Goal: Entertainment & Leisure: Consume media (video, audio)

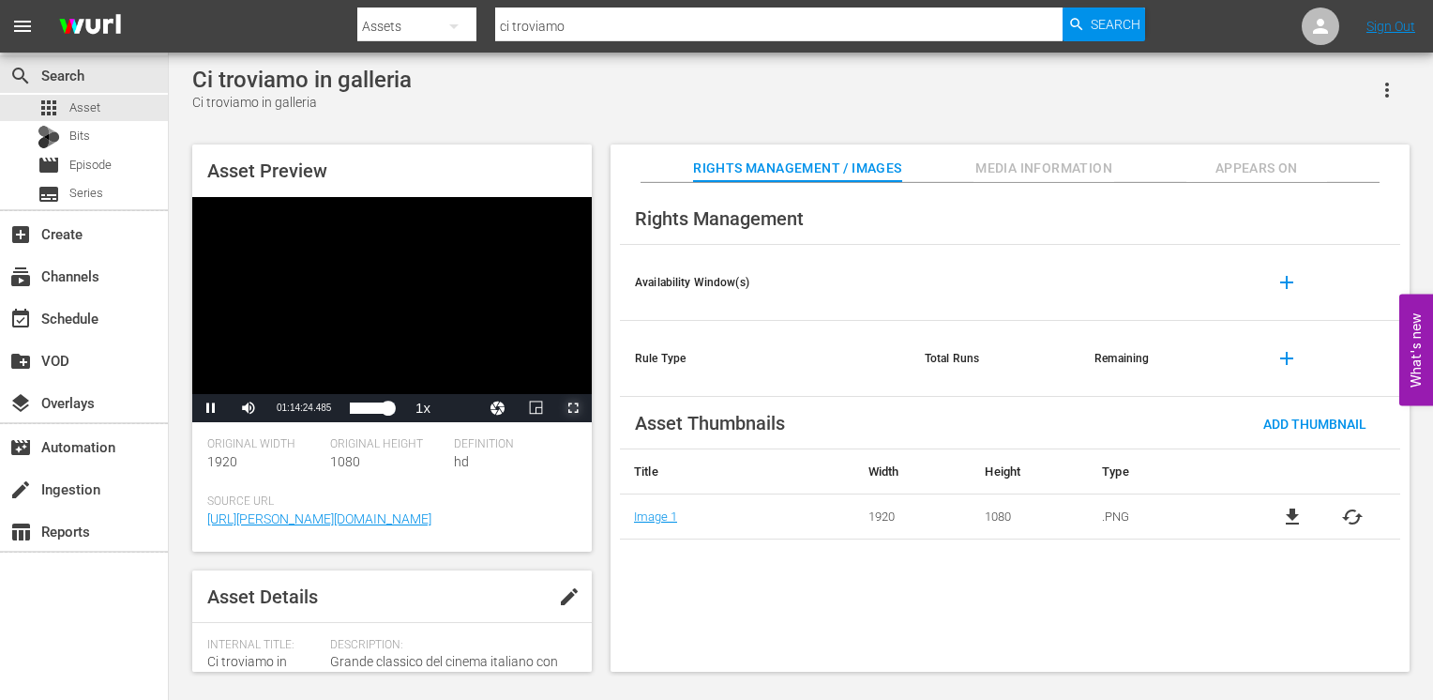
click at [573, 408] on span "Video Player" at bounding box center [573, 408] width 0 height 0
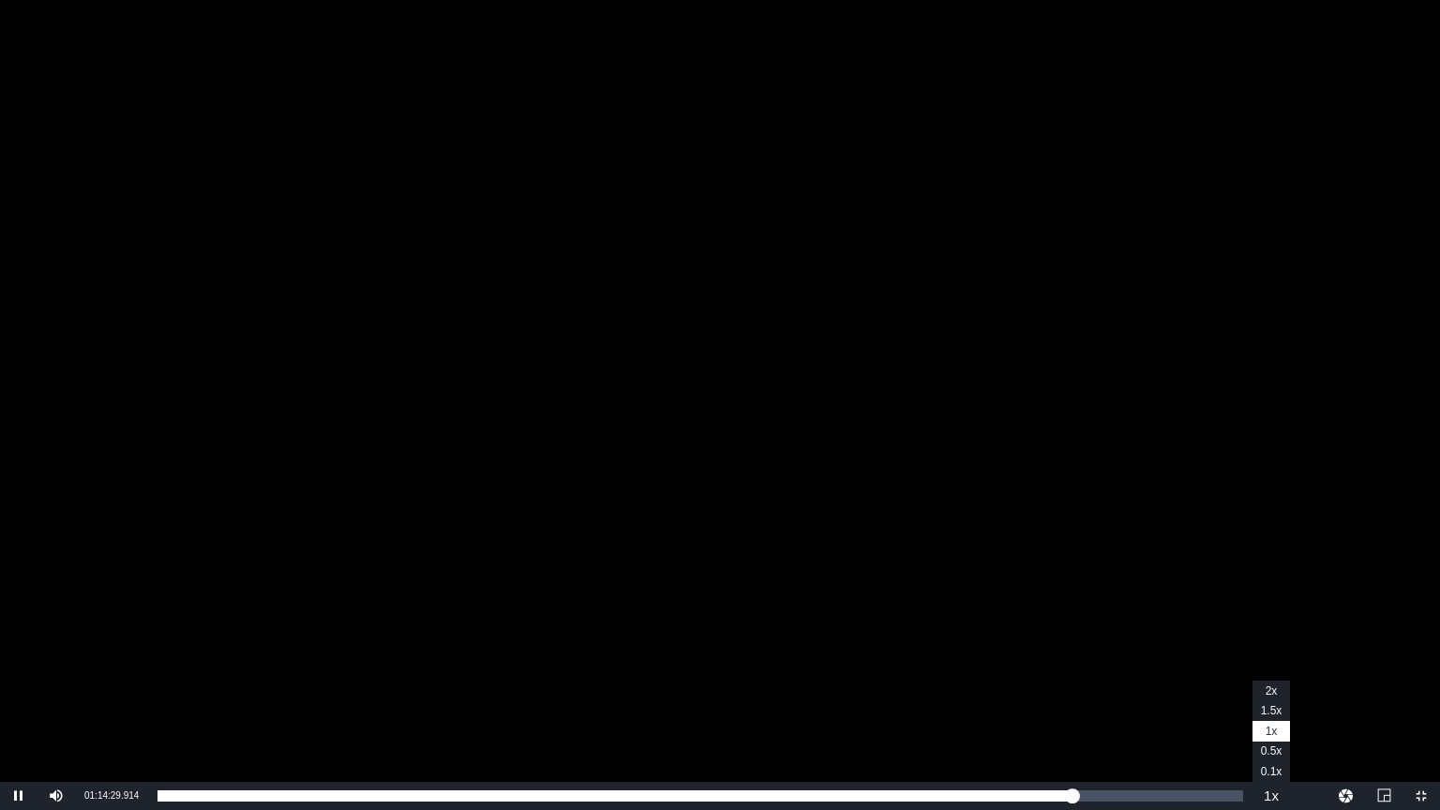
click at [1268, 699] on button "Playback Rate" at bounding box center [1272, 796] width 38 height 28
click at [1277, 699] on button "Playback Rate" at bounding box center [1272, 796] width 38 height 28
click at [1276, 699] on button "Playback Rate" at bounding box center [1272, 796] width 38 height 28
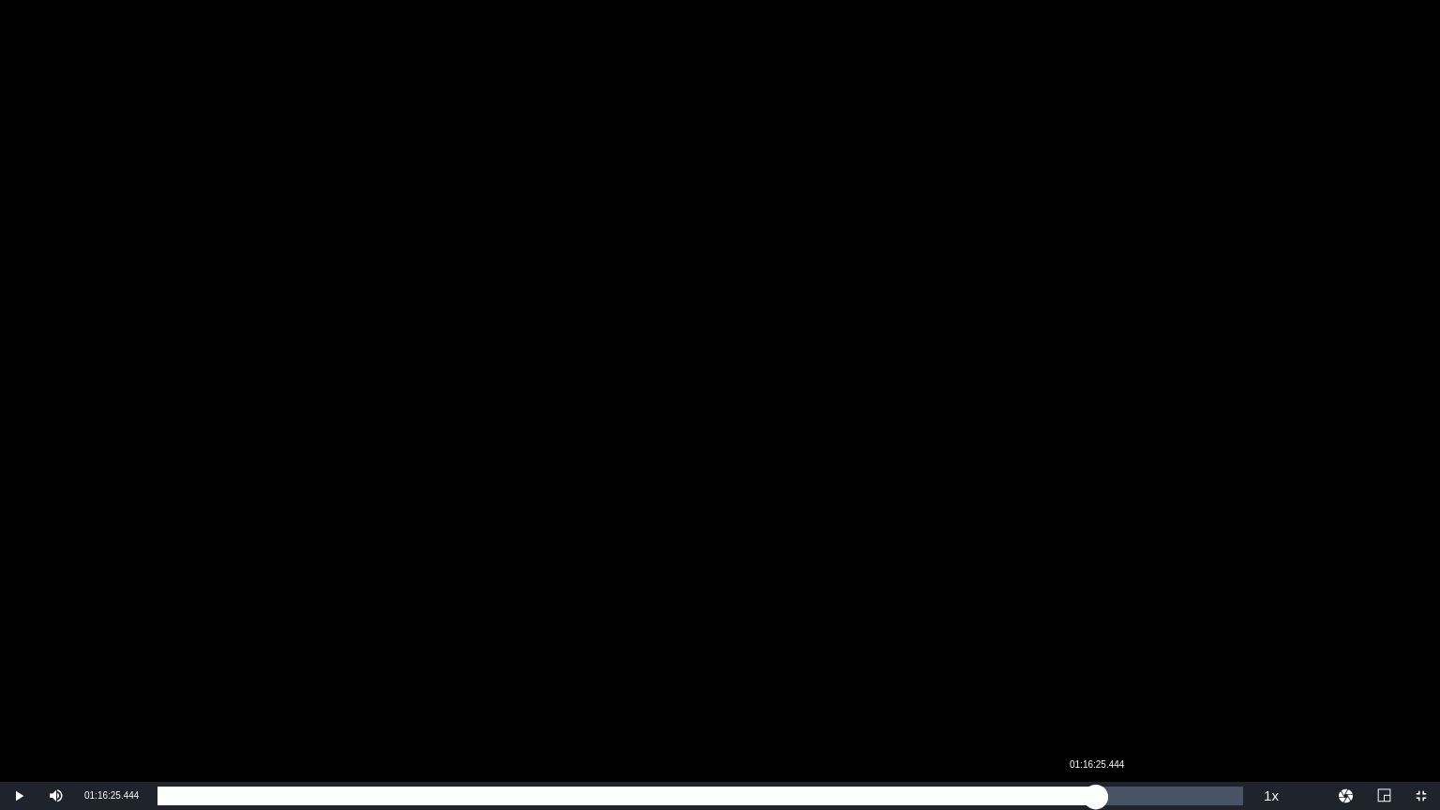
click at [1096, 699] on div "01:15:34.953" at bounding box center [627, 796] width 939 height 19
click at [1107, 699] on div "01:16:26.149" at bounding box center [633, 796] width 950 height 19
click at [1119, 699] on div "01:17:22.085" at bounding box center [638, 796] width 961 height 19
click at [1142, 699] on div "Loaded : 88.76% 01:20:09.906 01:18:25.274" at bounding box center [701, 796] width 1086 height 19
click at [1159, 699] on div "Loaded : 90.69% 01:21:14.038 01:20:10.711" at bounding box center [701, 796] width 1086 height 19
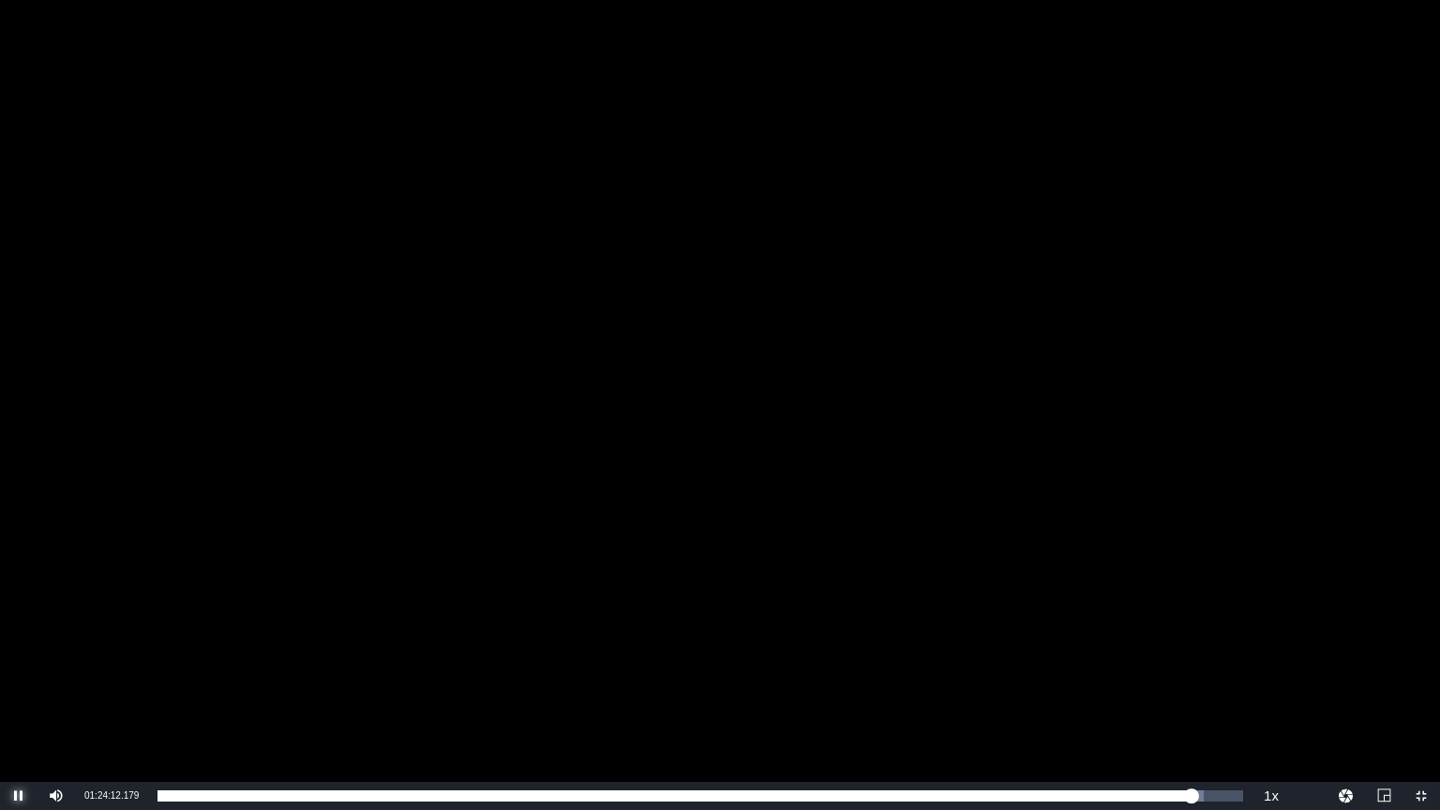
click at [19, 699] on span "Video Player" at bounding box center [19, 796] width 0 height 0
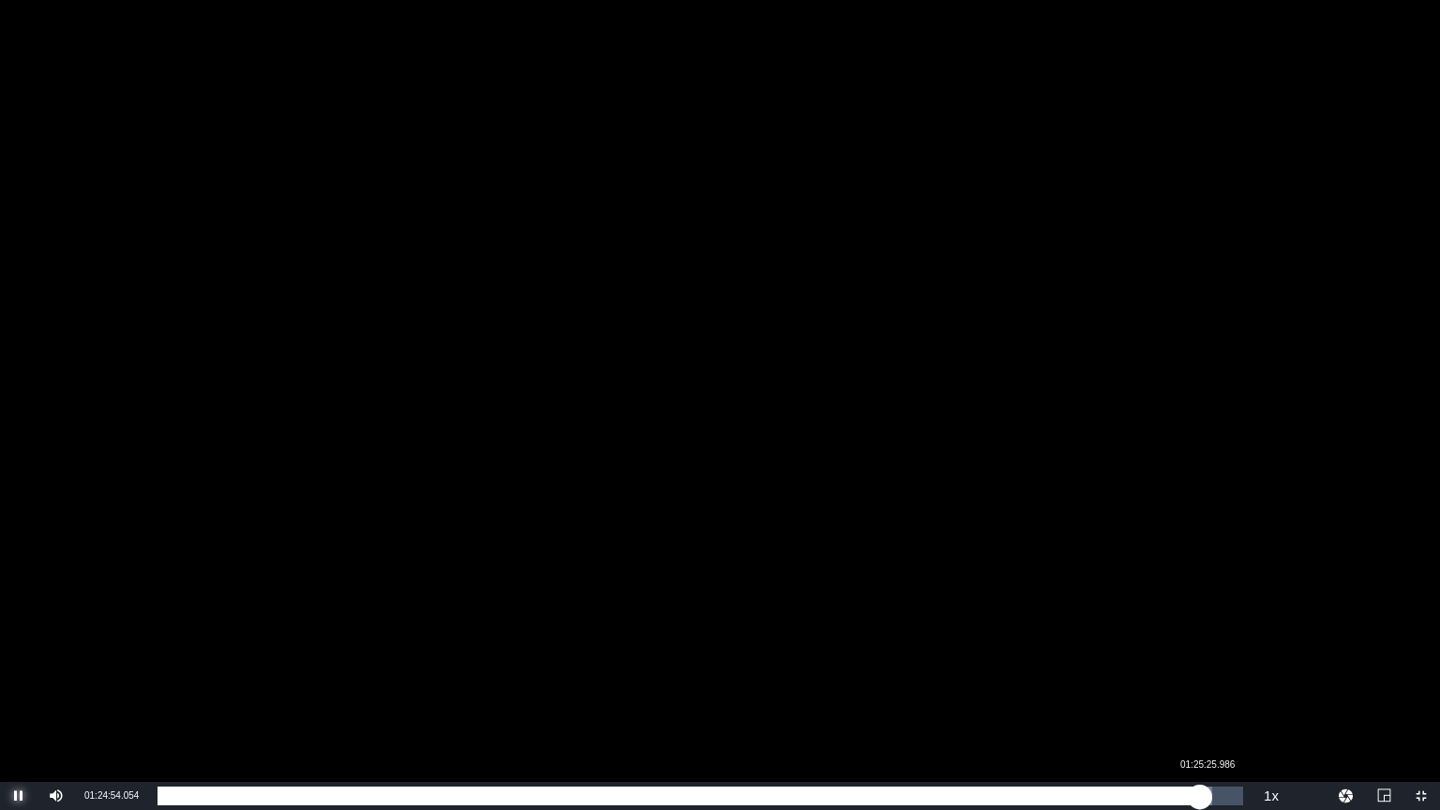
click at [1200, 699] on div "01:24:54.264" at bounding box center [679, 796] width 1043 height 19
click at [1209, 699] on div "01:25:35.976" at bounding box center [683, 796] width 1051 height 19
click at [1224, 699] on div "01:26:17.264" at bounding box center [691, 796] width 1066 height 19
click at [1224, 699] on div "01:26:49.173" at bounding box center [691, 796] width 1066 height 19
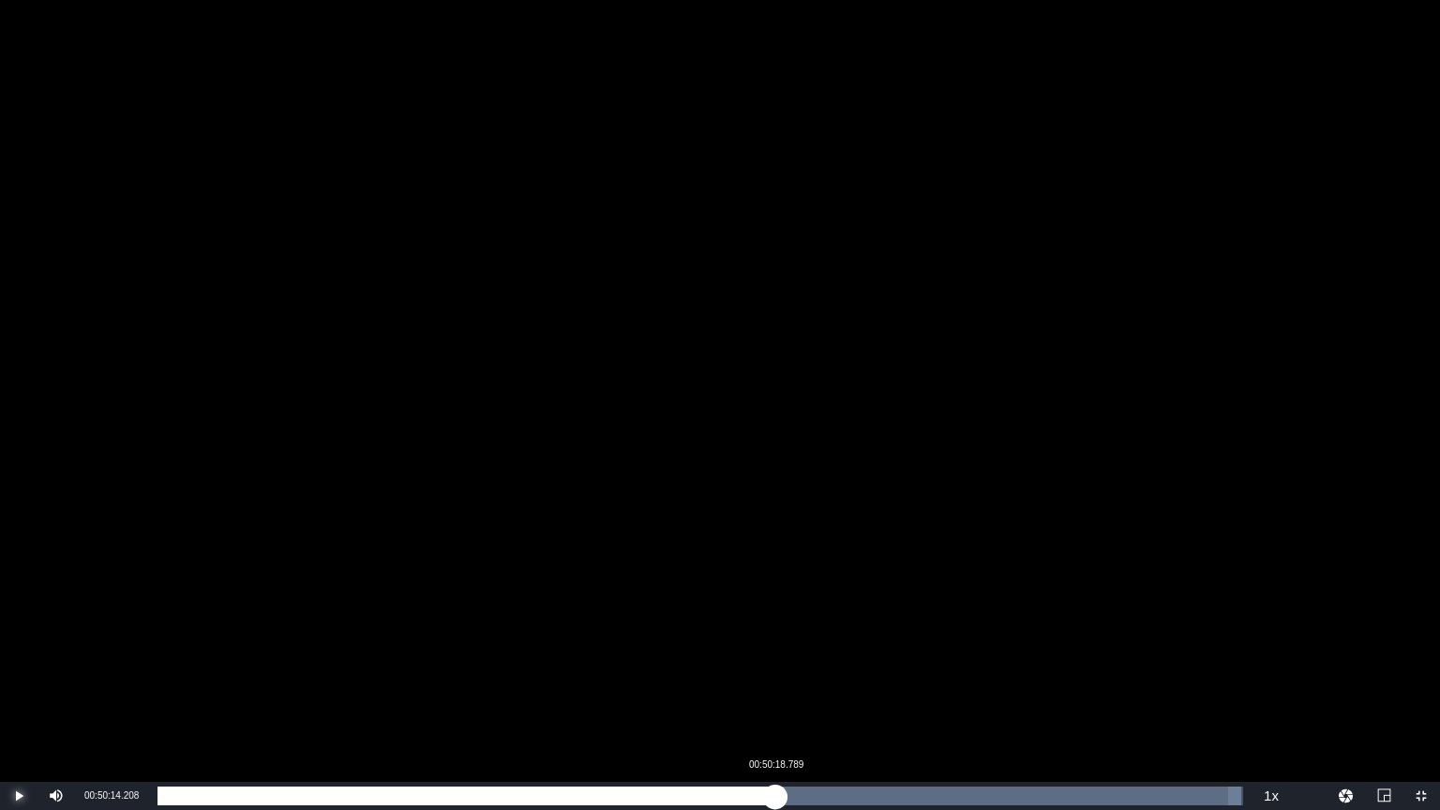
click at [776, 699] on div "Loaded : 99.86% 00:50:18.789 01:27:20.932" at bounding box center [701, 796] width 1086 height 19
click at [811, 699] on div "Loaded : 56.95% 00:52:40.795 00:50:20.197" at bounding box center [701, 796] width 1086 height 19
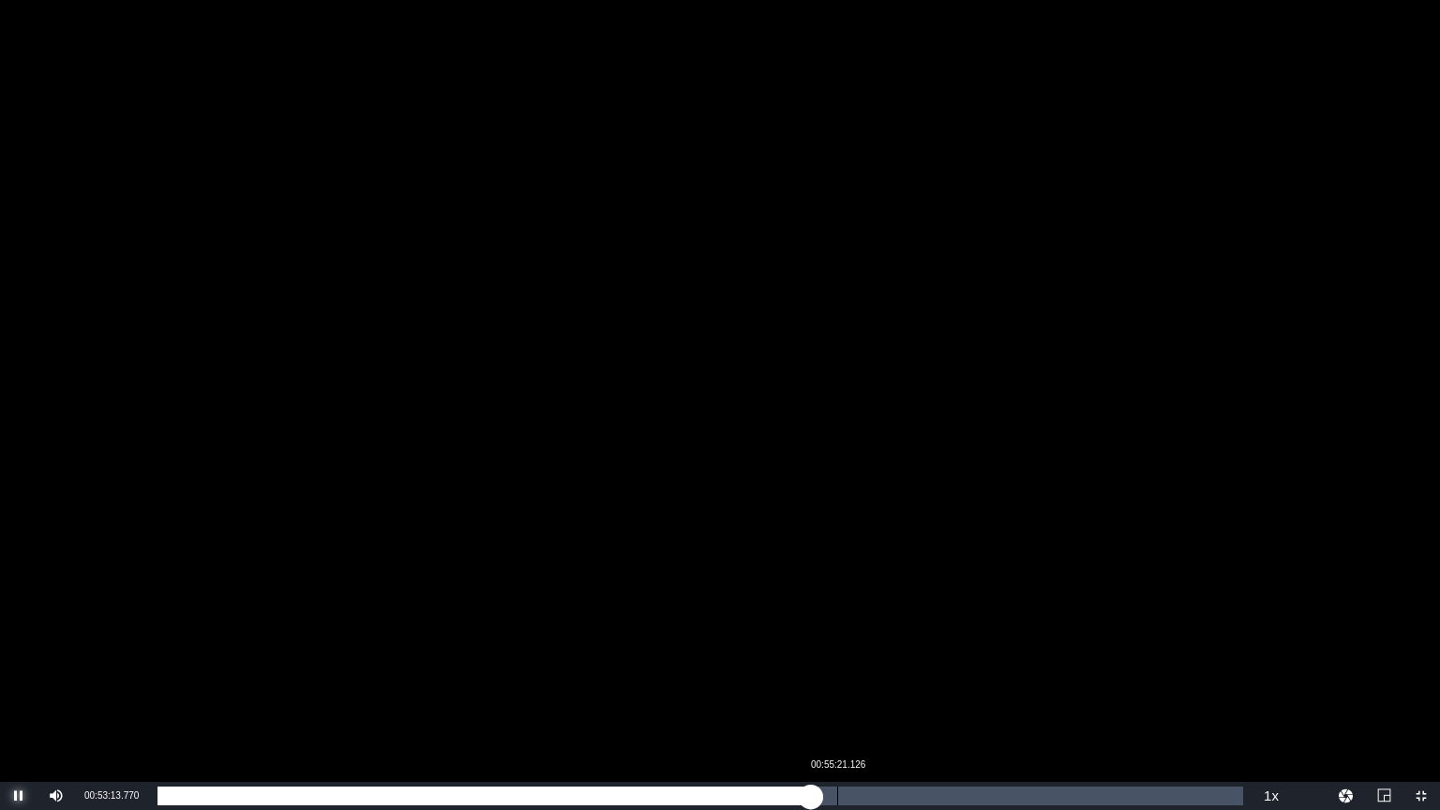
click at [837, 699] on div "Loaded : 60.23% 00:55:21.126 00:53:13.798" at bounding box center [701, 796] width 1086 height 19
click at [855, 699] on div "Loaded : 62.84% 00:56:39.000 00:55:24.844" at bounding box center [701, 796] width 1086 height 19
click at [644, 699] on div "00:56:48.927" at bounding box center [402, 796] width 488 height 19
click at [504, 699] on div "00:39:38.108" at bounding box center [401, 796] width 487 height 19
click at [718, 699] on div "Loaded : 33.74% 00:45:39.356 00:28:48.885" at bounding box center [701, 796] width 1086 height 19
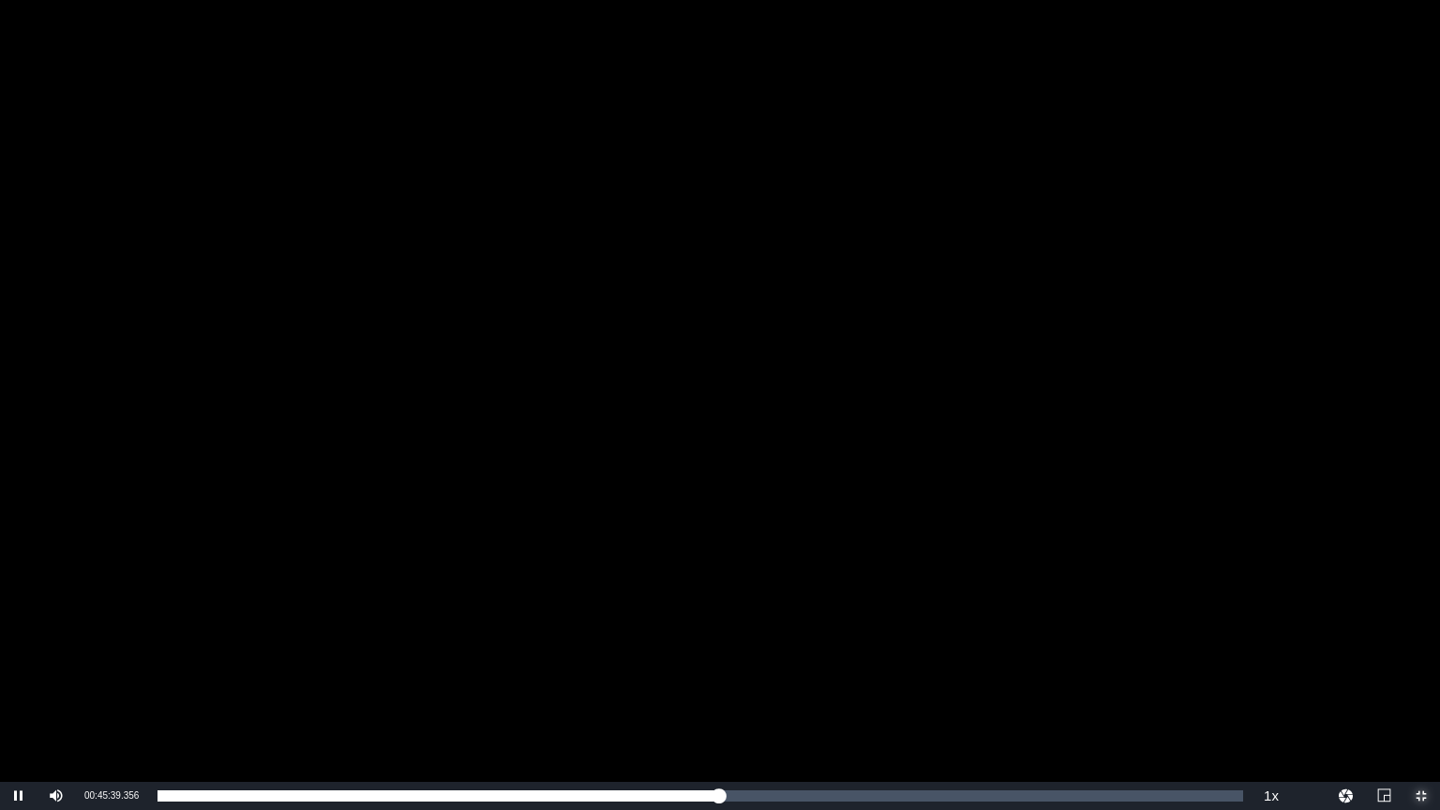
click at [1422, 699] on span "Video Player" at bounding box center [1422, 796] width 0 height 0
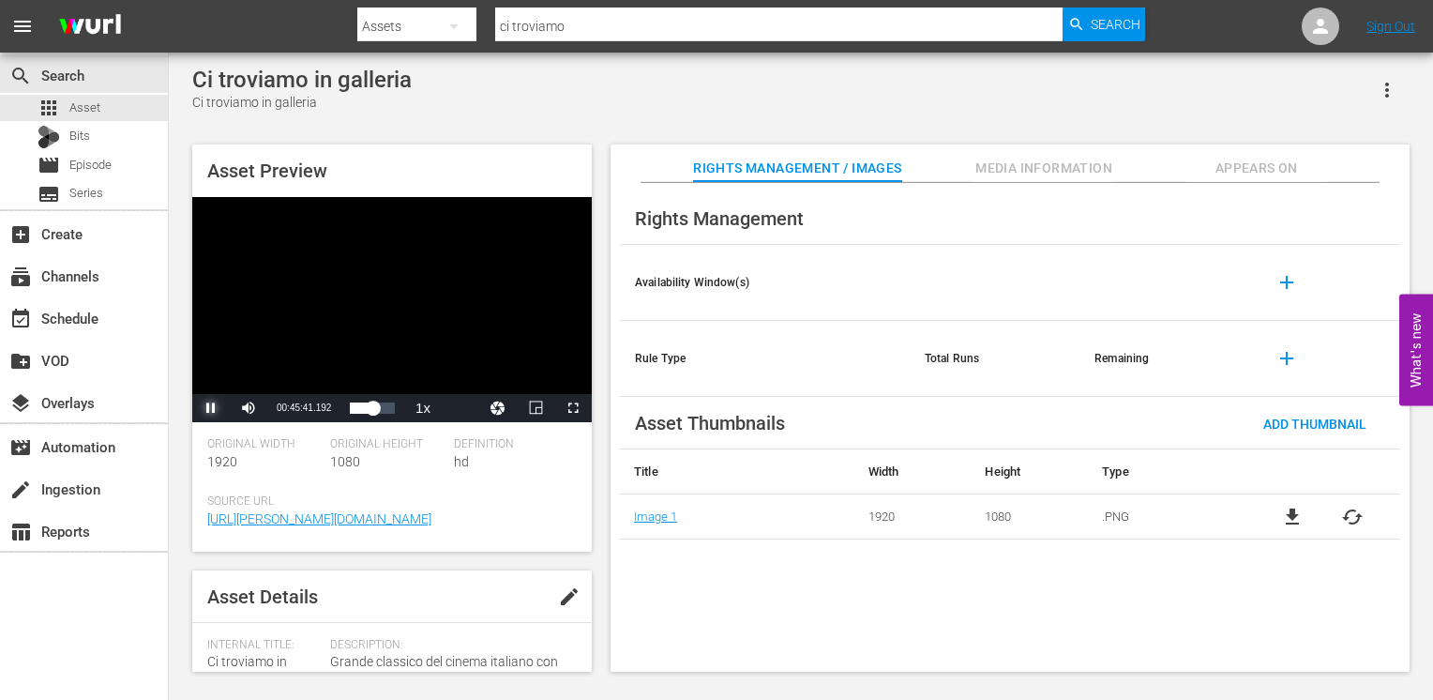
click at [211, 408] on span "Video Player" at bounding box center [211, 408] width 0 height 0
